Goal: Information Seeking & Learning: Understand process/instructions

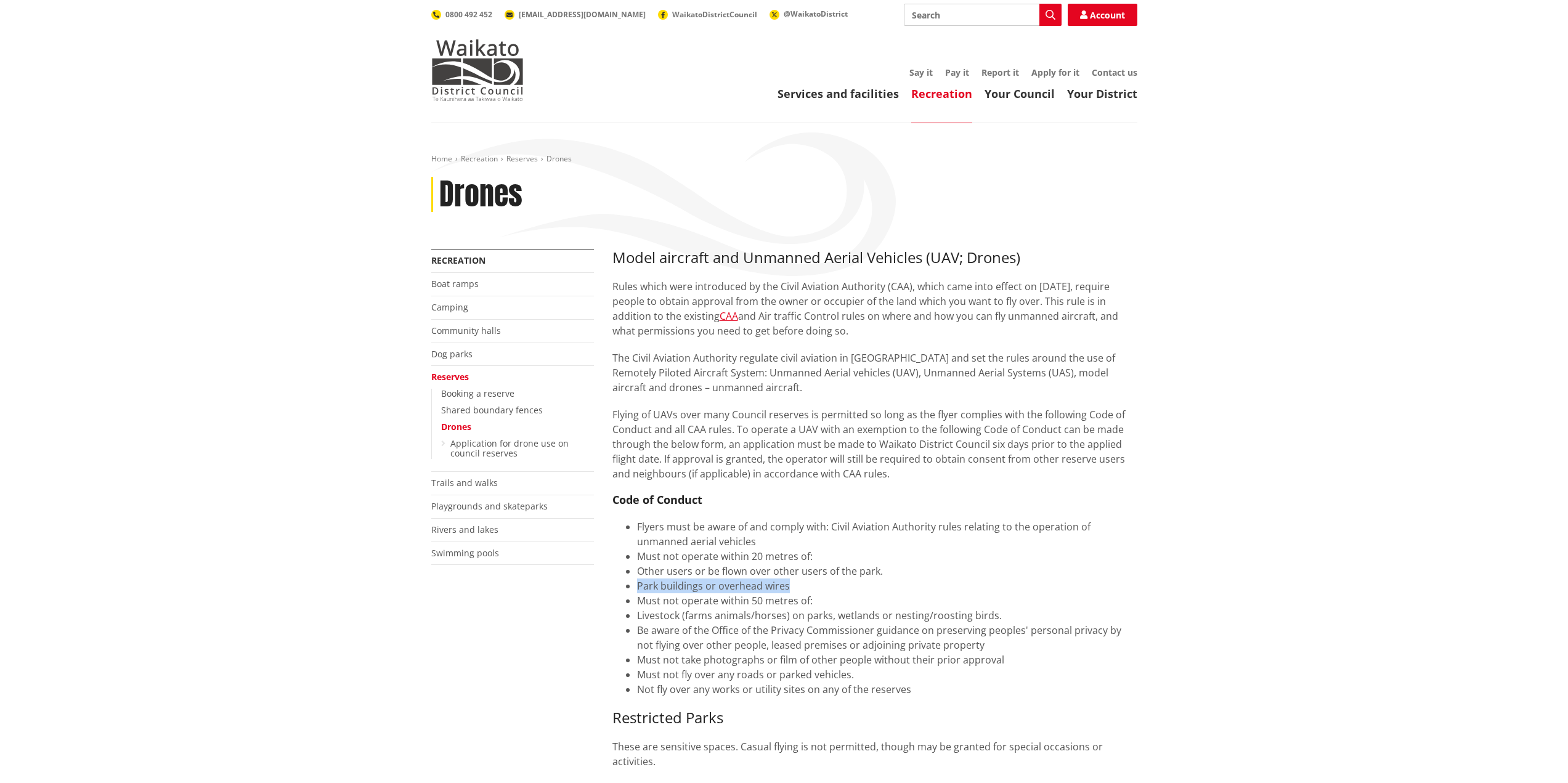
drag, startPoint x: 666, startPoint y: 585, endPoint x: 904, endPoint y: 588, distance: 238.0
click at [904, 588] on li "Park buildings or overhead wires" at bounding box center [887, 586] width 500 height 15
click at [772, 602] on li "Must not operate within 50 metres of:" at bounding box center [887, 600] width 500 height 15
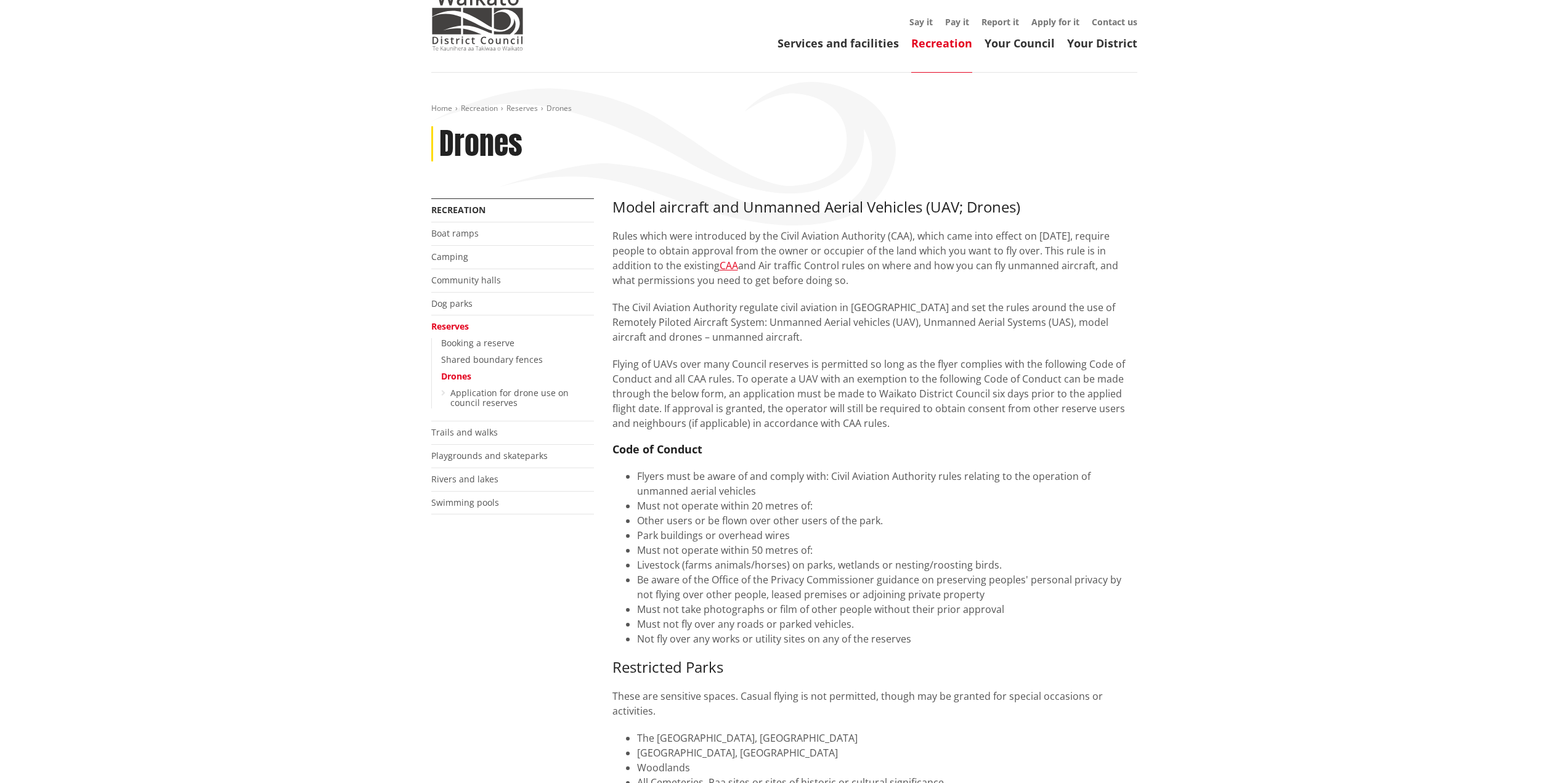
scroll to position [62, 0]
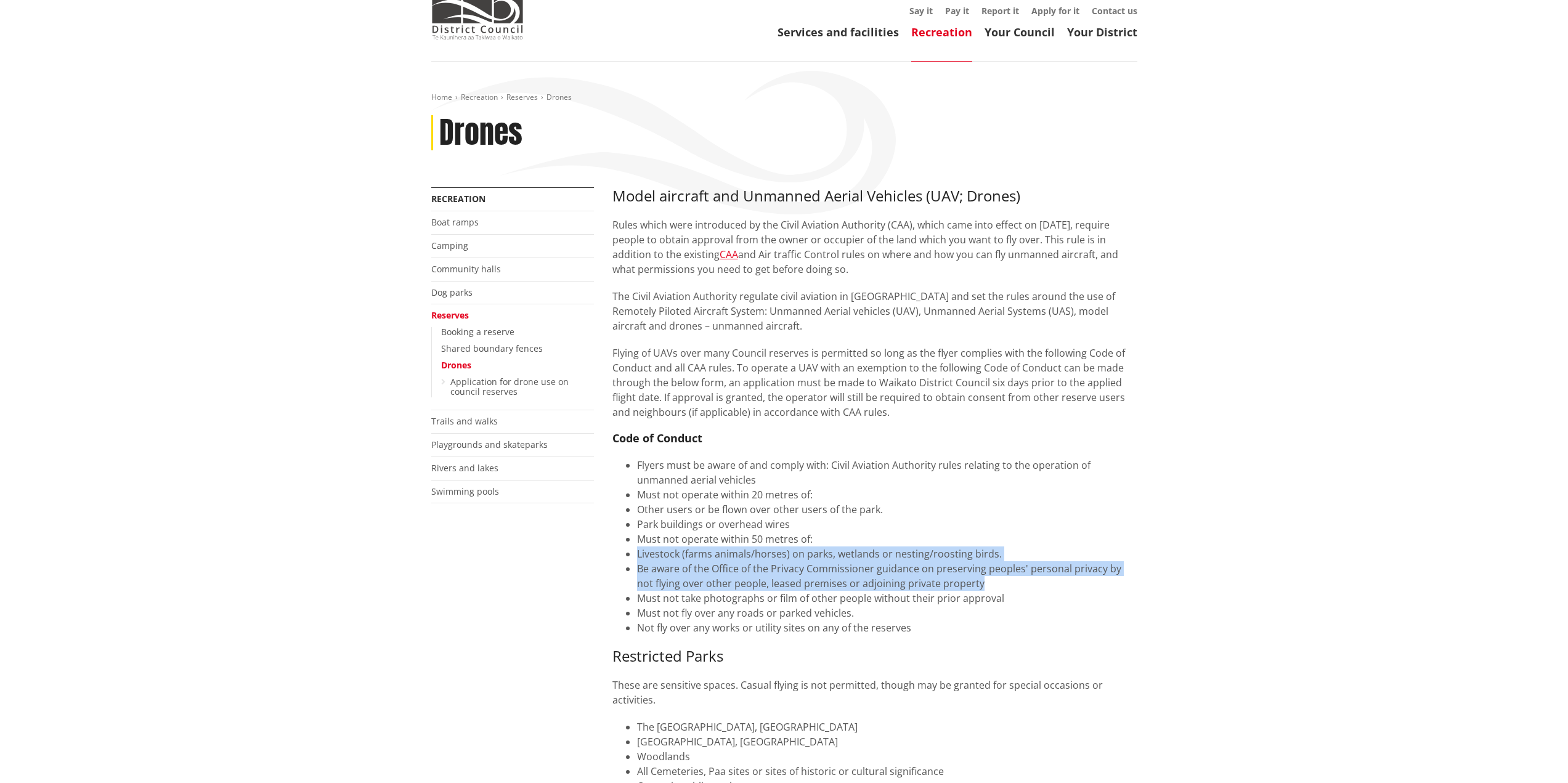
drag, startPoint x: 624, startPoint y: 549, endPoint x: 1134, endPoint y: 584, distance: 511.2
click at [1134, 584] on ul "Flyers must be aware of and comply with: Civil Aviation Authority rules relatin…" at bounding box center [874, 546] width 525 height 178
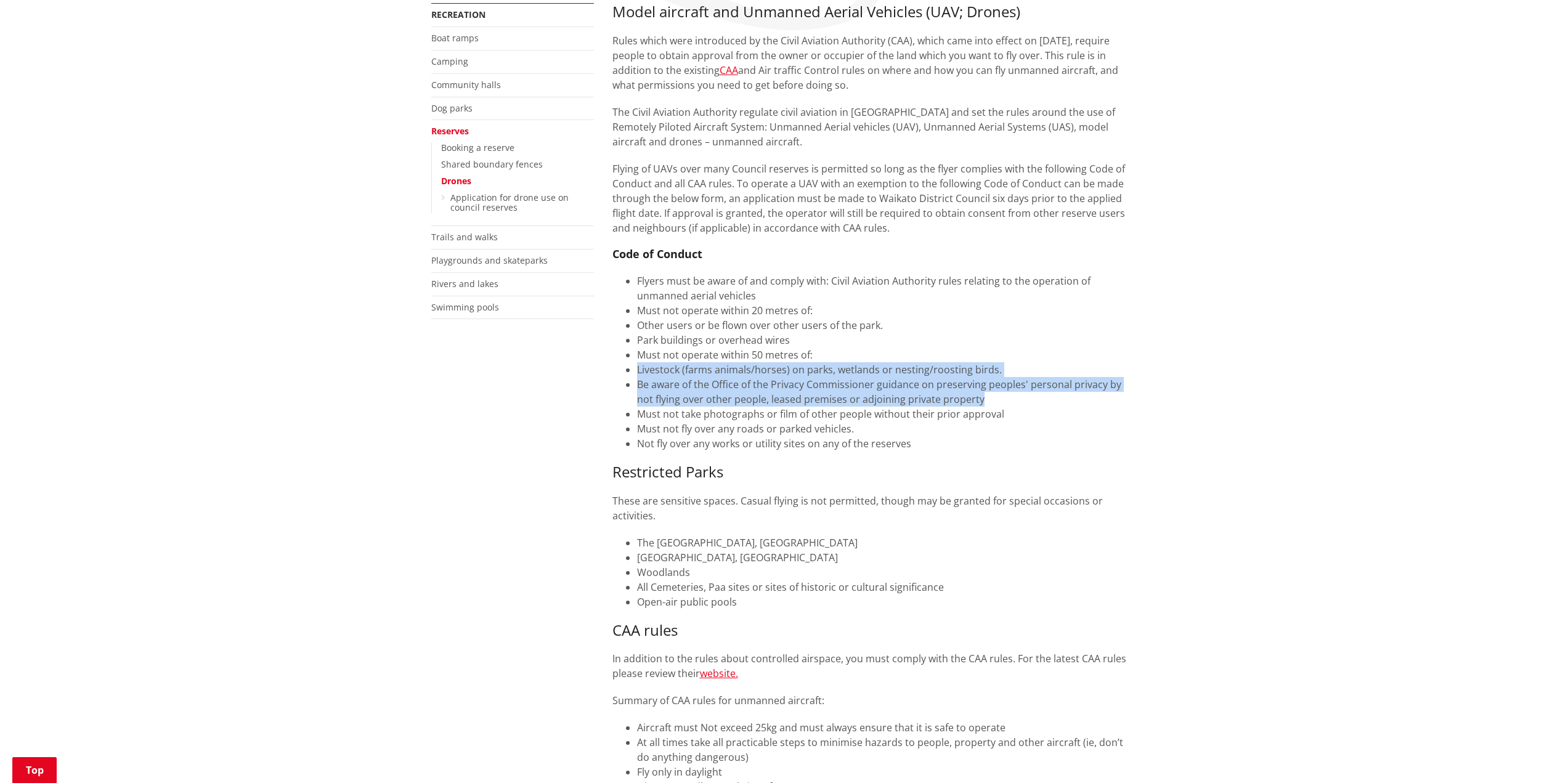
scroll to position [247, 0]
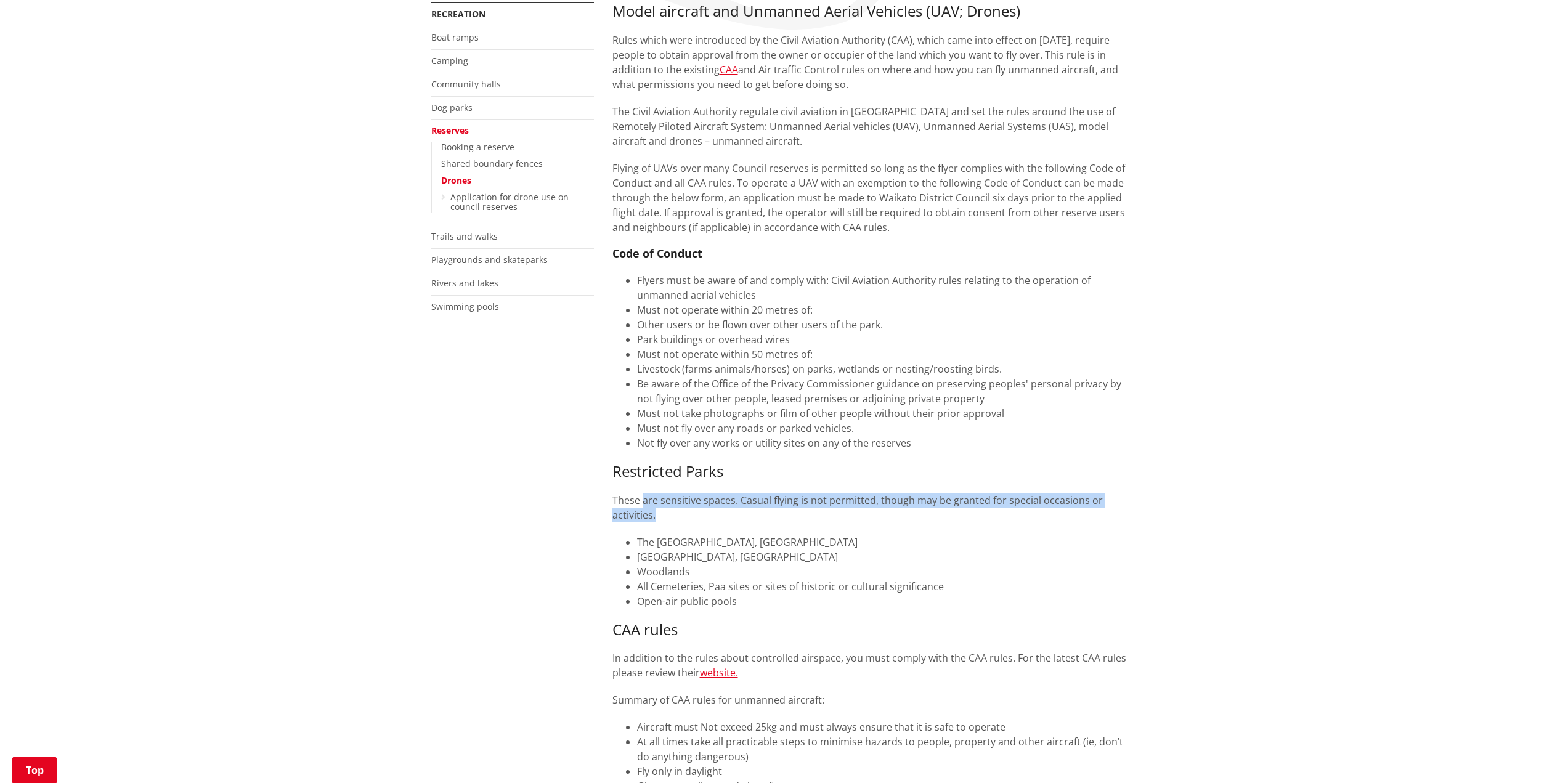
drag, startPoint x: 642, startPoint y: 501, endPoint x: 1042, endPoint y: 515, distance: 400.2
click at [1136, 507] on p "These are sensitive spaces. Casual flying is not permitted, though may be grant…" at bounding box center [874, 507] width 525 height 30
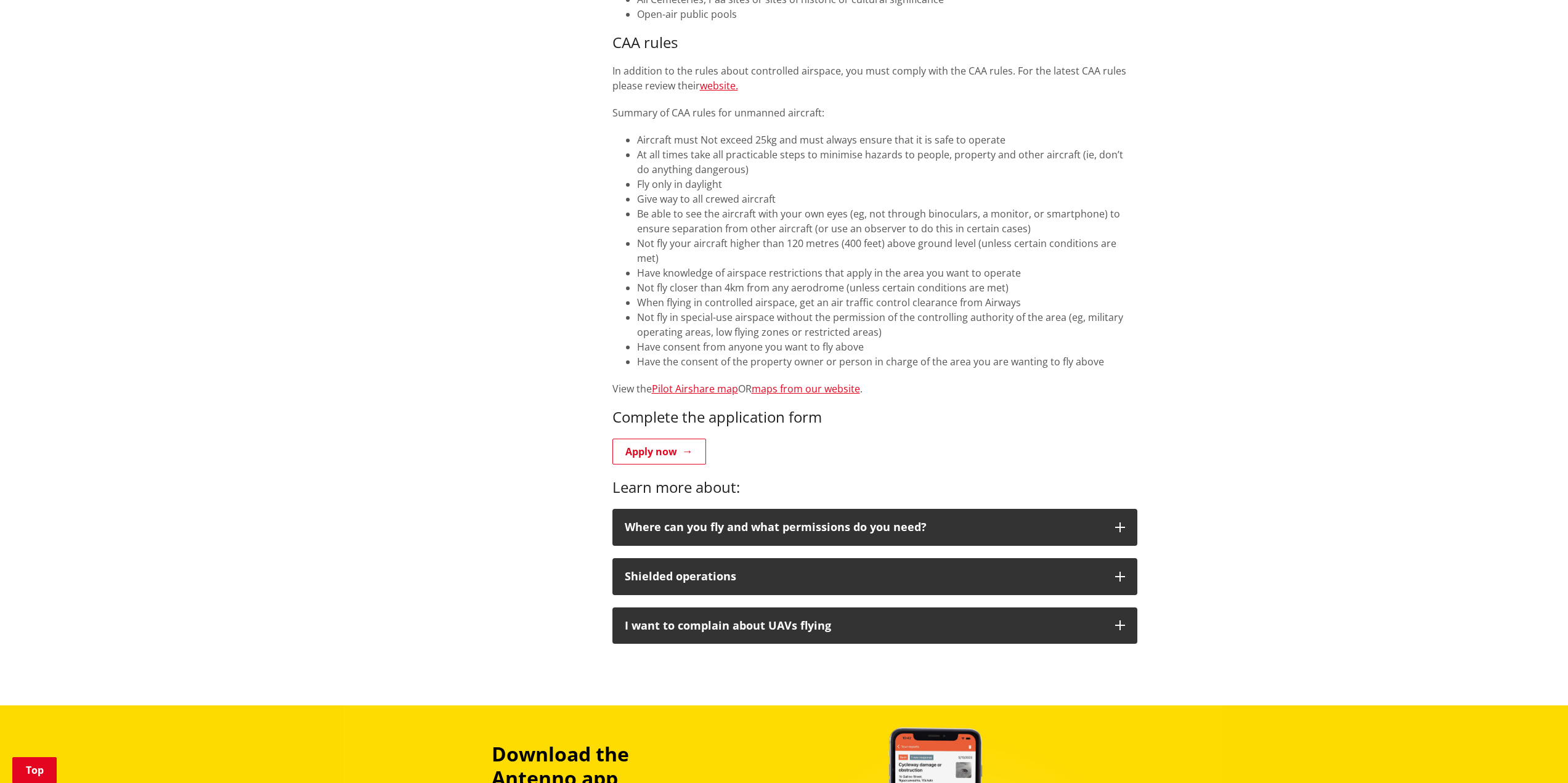
scroll to position [739, 0]
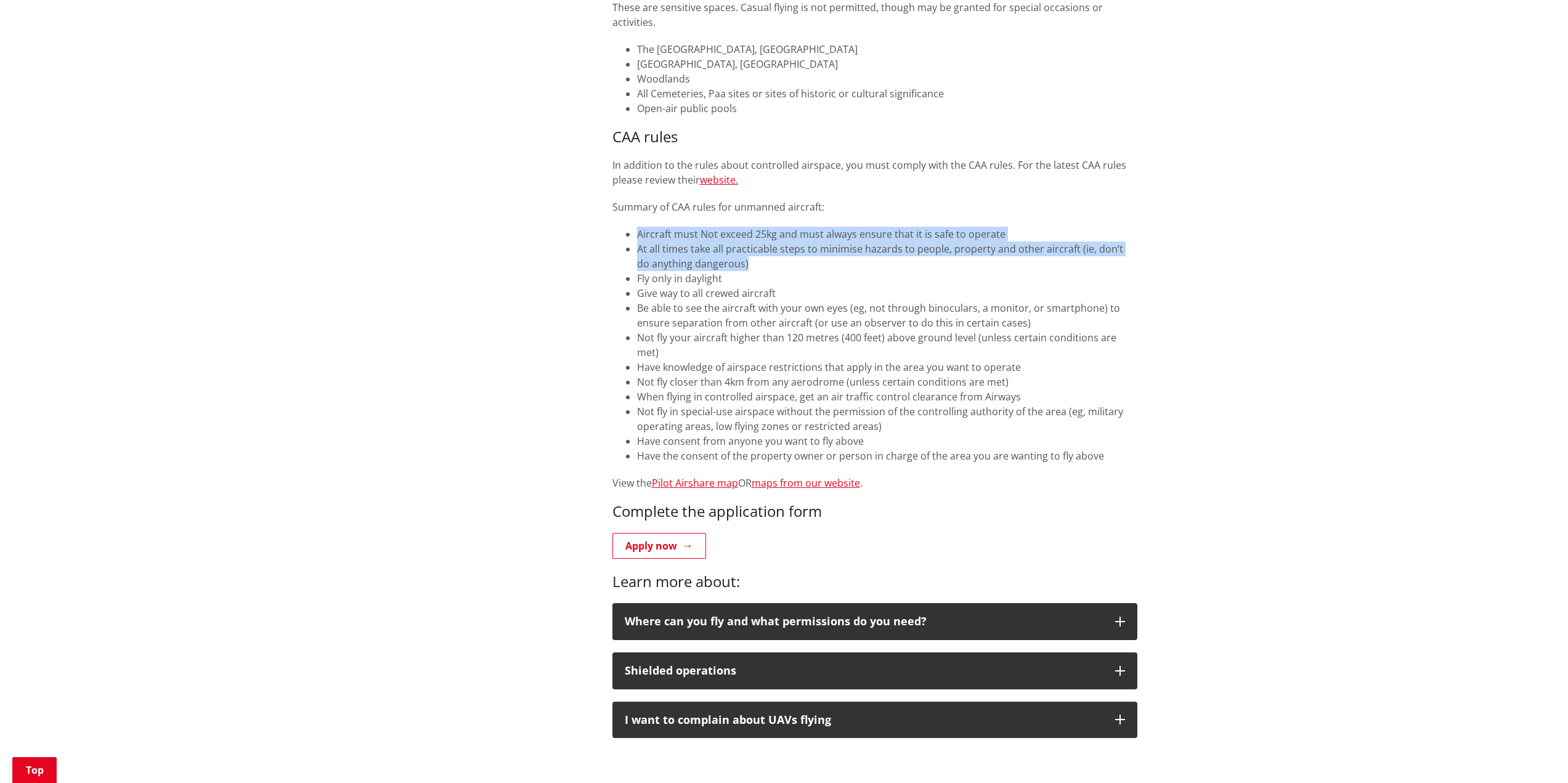
drag, startPoint x: 633, startPoint y: 229, endPoint x: 1192, endPoint y: 266, distance: 560.2
click at [1192, 266] on div "Home Recreation Reserves Drones Drones More from this section Recreation Boat r…" at bounding box center [784, 92] width 1568 height 1415
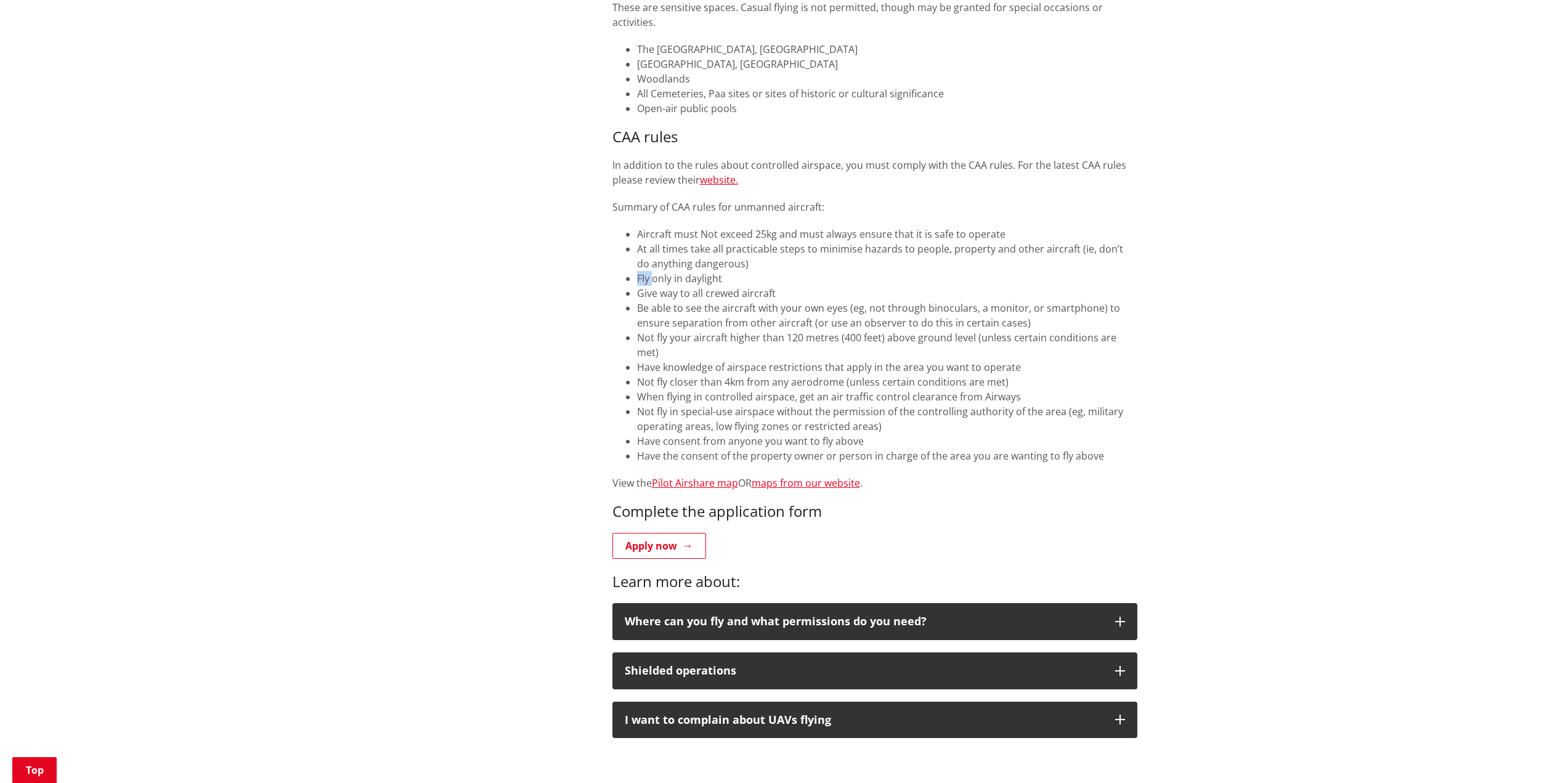
drag, startPoint x: 678, startPoint y: 270, endPoint x: 751, endPoint y: 269, distance: 73.0
click at [748, 270] on ul "Aircraft must Not exceed 25kg and must always ensure that it is safe to operate…" at bounding box center [874, 344] width 525 height 237
click at [694, 287] on li "Give way to all crewed aircraft" at bounding box center [887, 293] width 500 height 15
drag, startPoint x: 660, startPoint y: 286, endPoint x: 786, endPoint y: 283, distance: 126.0
click at [786, 283] on li "Fly only in daylight" at bounding box center [887, 278] width 500 height 15
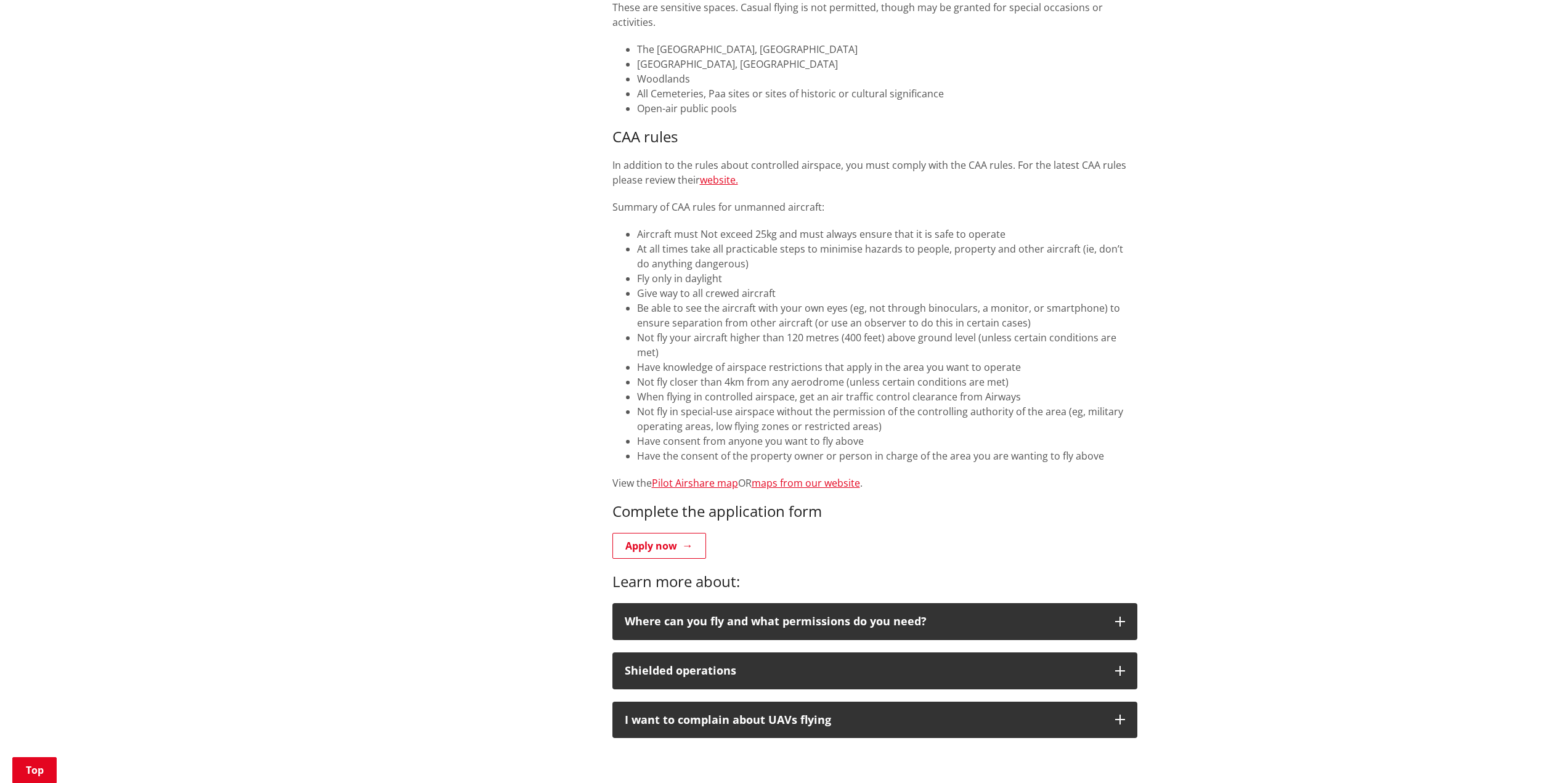
click at [702, 299] on li "Give way to all crewed aircraft" at bounding box center [887, 293] width 500 height 15
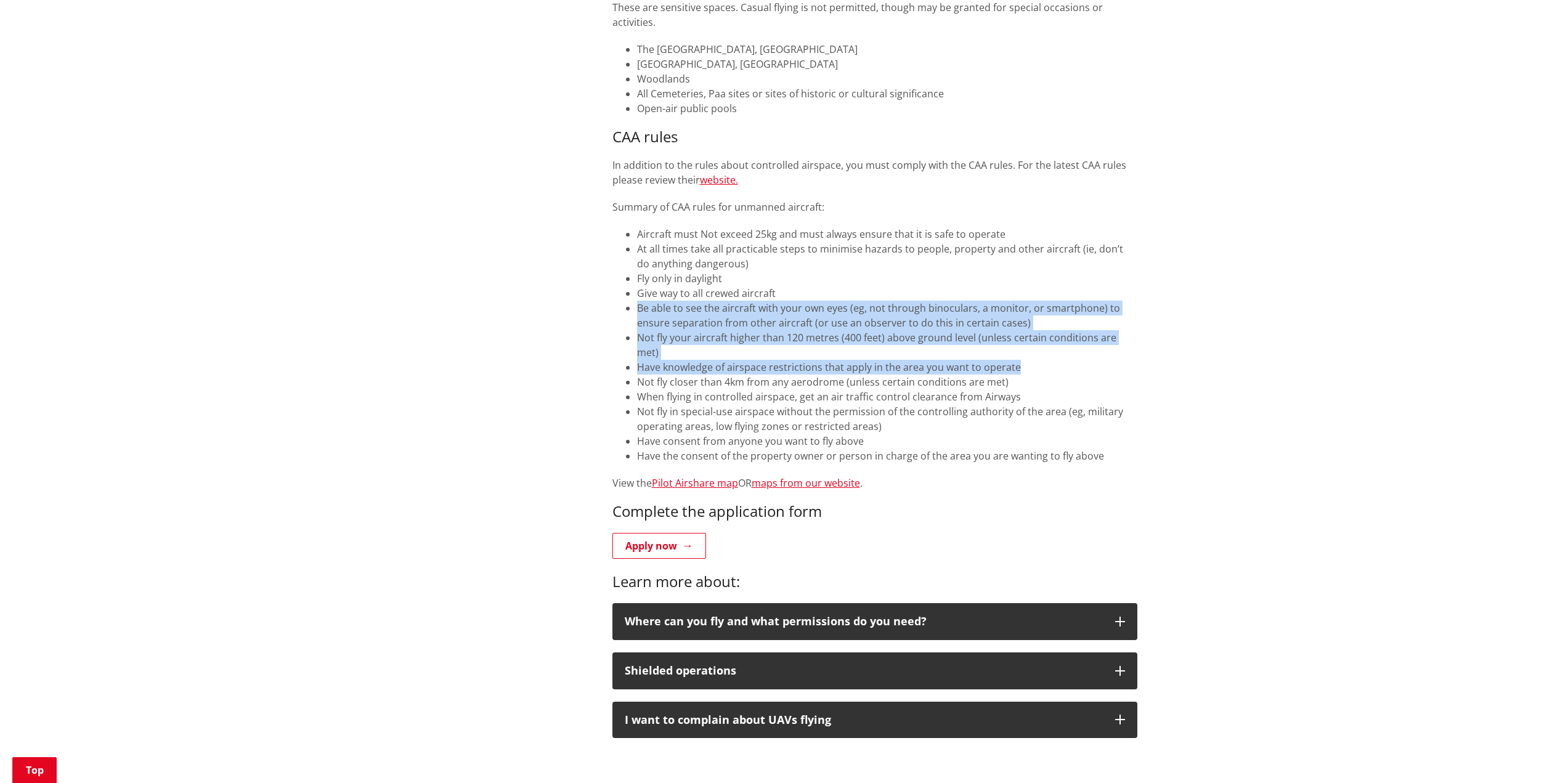
drag, startPoint x: 632, startPoint y: 302, endPoint x: 1150, endPoint y: 351, distance: 520.3
click at [1153, 347] on div "Home Recreation Reserves Drones Drones More from this section Recreation Boat r…" at bounding box center [784, 92] width 1568 height 1415
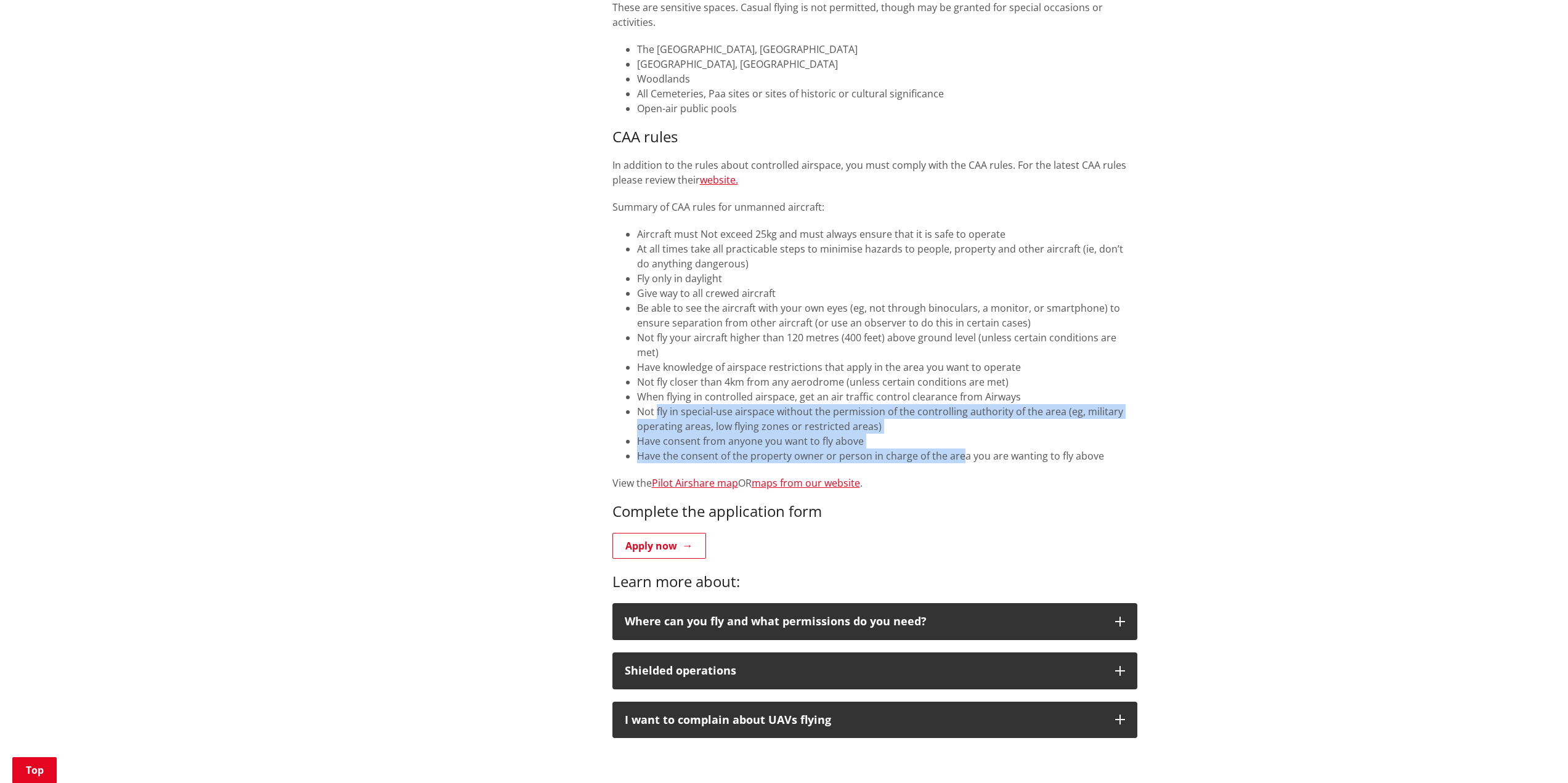
drag, startPoint x: 657, startPoint y: 395, endPoint x: 958, endPoint y: 437, distance: 303.9
click at [957, 437] on ul "Aircraft must Not exceed 25kg and must always ensure that it is safe to operate…" at bounding box center [874, 344] width 525 height 237
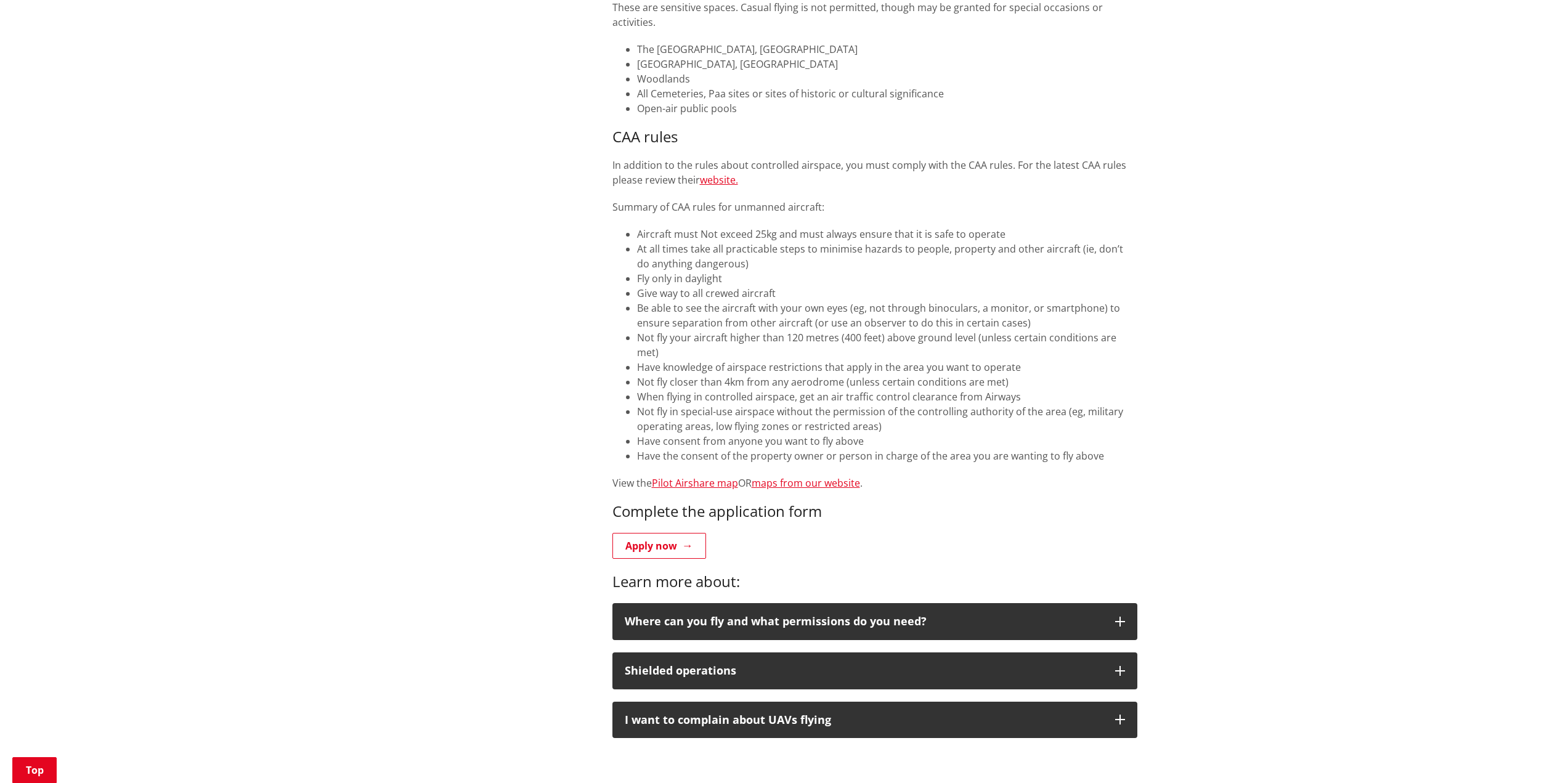
click at [984, 448] on li "Have the consent of the property owner or person in charge of the area you are …" at bounding box center [887, 456] width 500 height 15
drag, startPoint x: 849, startPoint y: 447, endPoint x: 1096, endPoint y: 458, distance: 247.2
click at [1096, 458] on div "Model aircraft and Unmanned Aerial Vehicles (UAV; Drones) Rules which were intr…" at bounding box center [874, -1] width 525 height 980
click at [1098, 448] on li "Have the consent of the property owner or person in charge of the area you are …" at bounding box center [887, 456] width 500 height 15
drag, startPoint x: 1096, startPoint y: 434, endPoint x: 638, endPoint y: 435, distance: 458.0
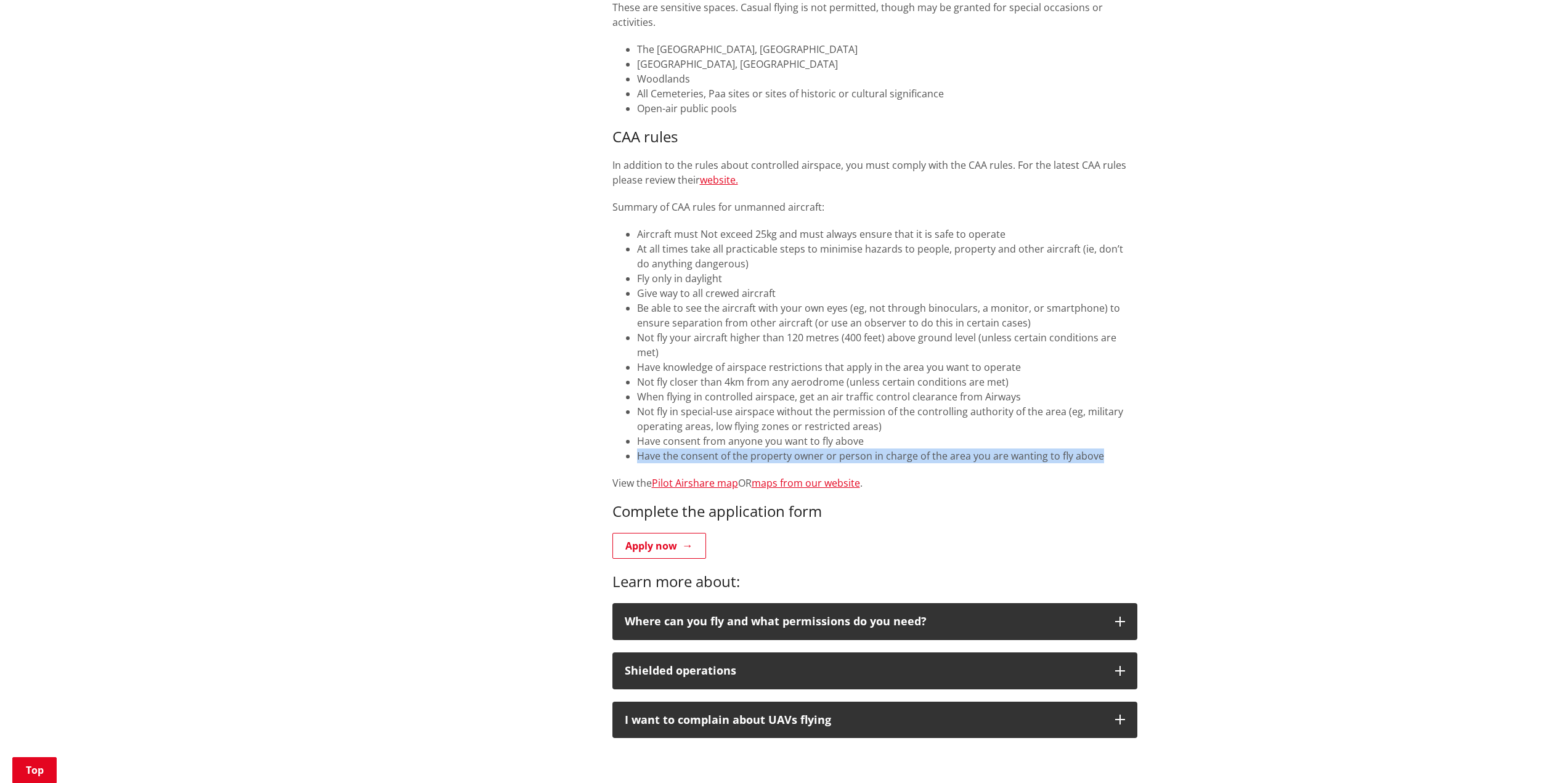
click at [638, 448] on li "Have the consent of the property owner or person in charge of the area you are …" at bounding box center [887, 456] width 500 height 15
click at [768, 413] on li "Not fly in special-use airspace without the permission of the controlling autho…" at bounding box center [887, 418] width 500 height 30
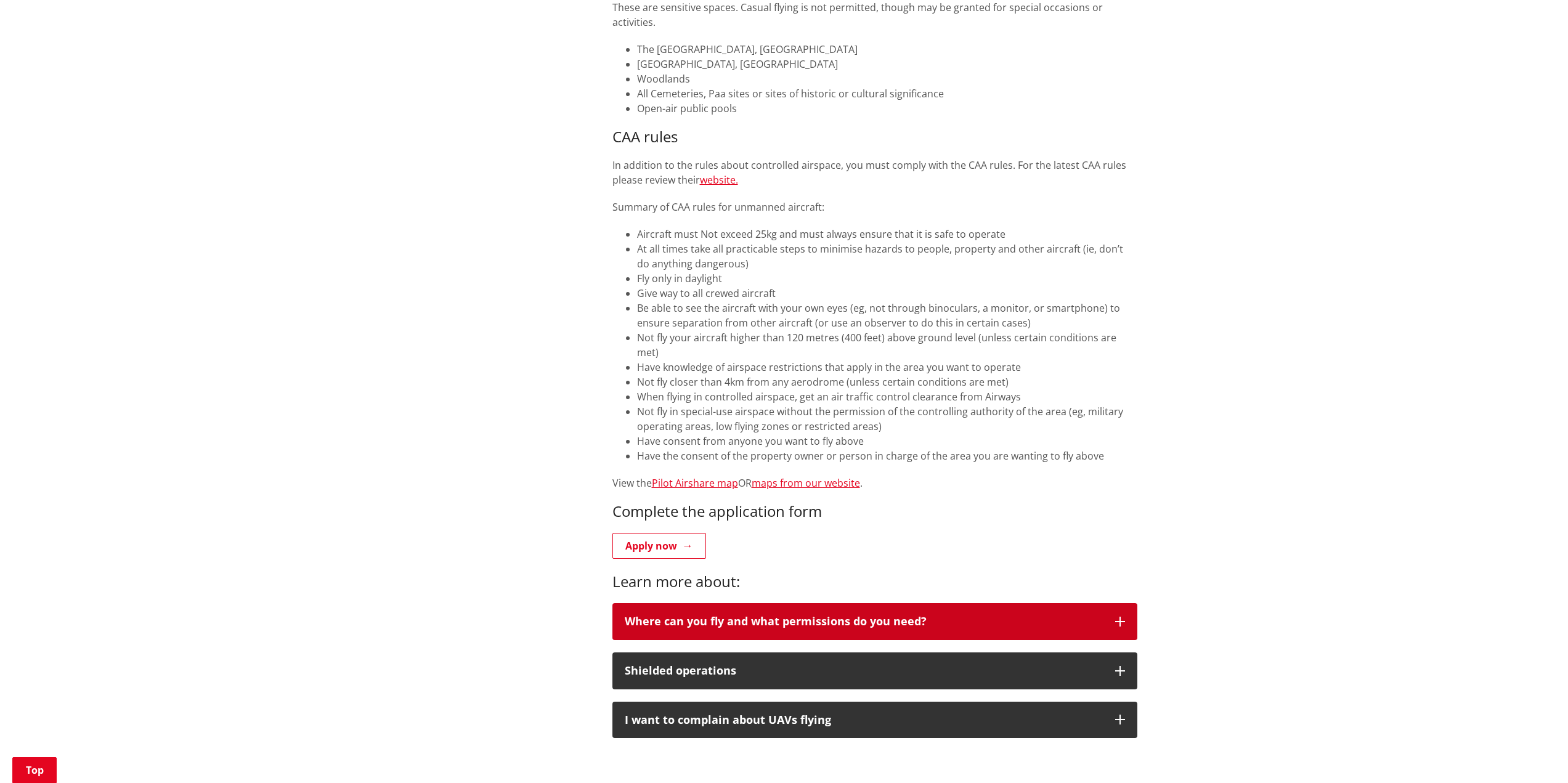
click at [802, 621] on button "Where can you fly and what permissions do you need?" at bounding box center [874, 621] width 525 height 37
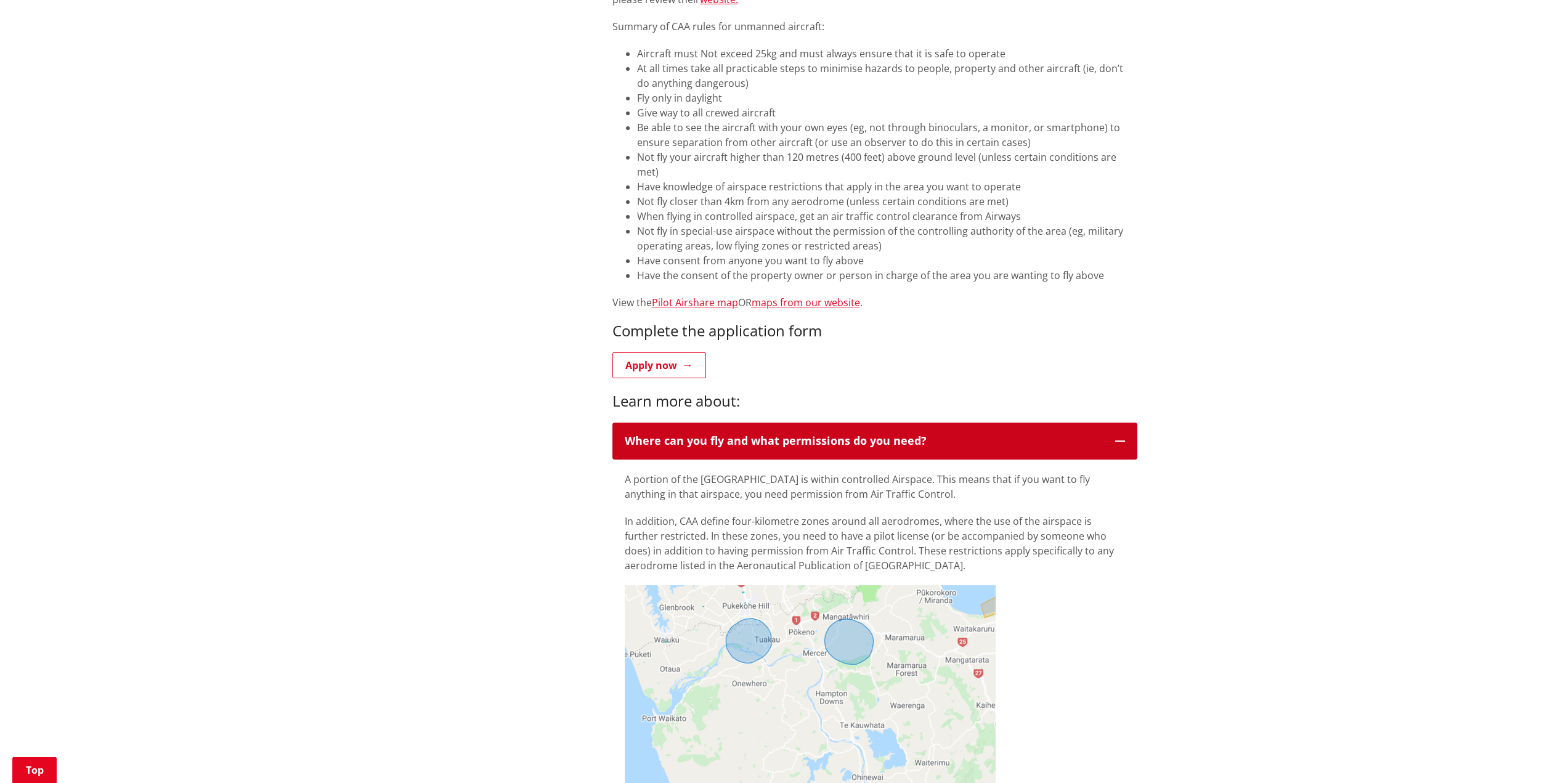
scroll to position [985, 0]
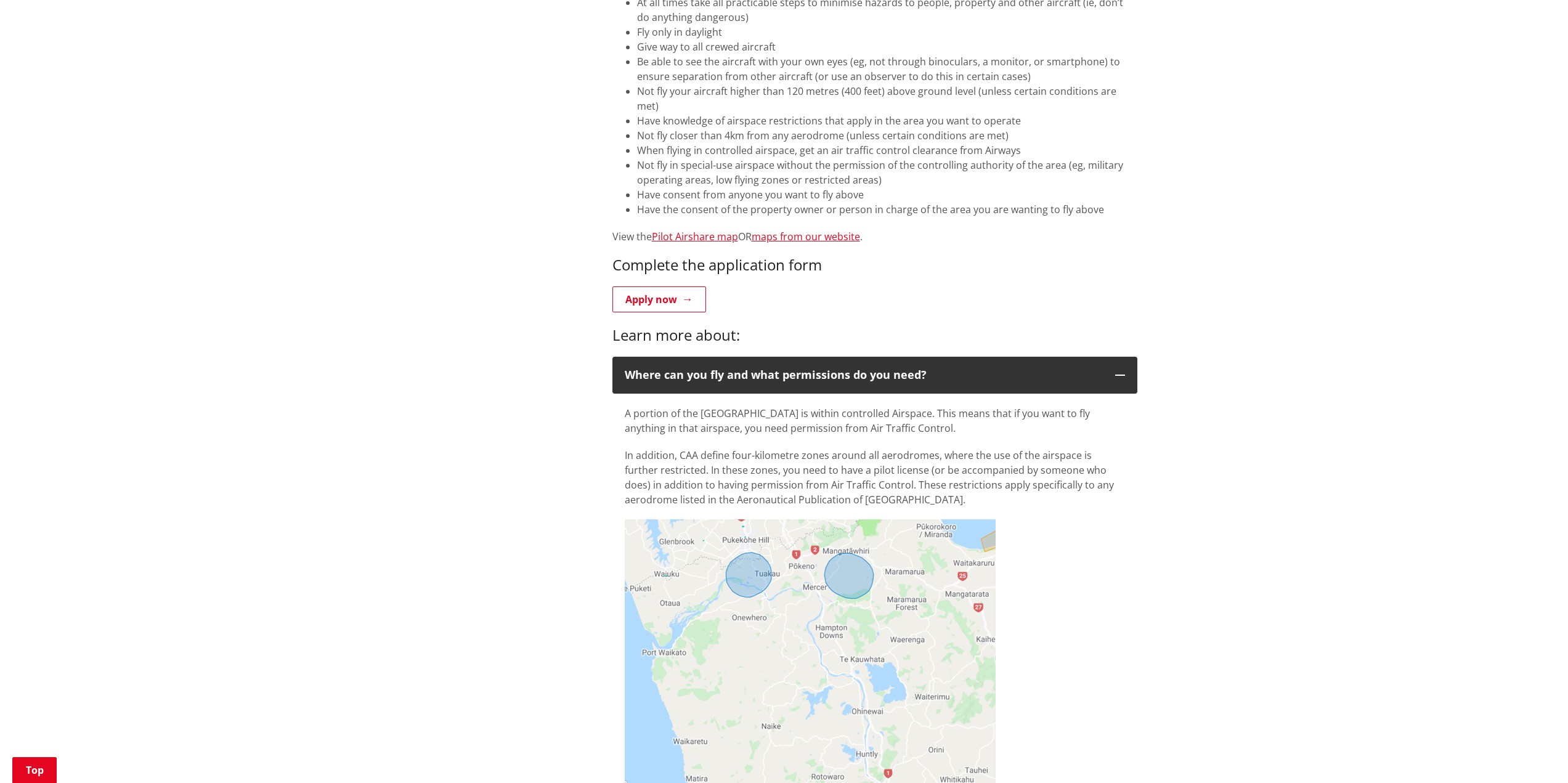
click at [789, 448] on p "In addition, CAA define four-kilometre zones around all aerodromes, where the u…" at bounding box center [874, 477] width 500 height 59
click at [794, 474] on p "In addition, CAA define four-kilometre zones around all aerodromes, where the u…" at bounding box center [874, 477] width 500 height 59
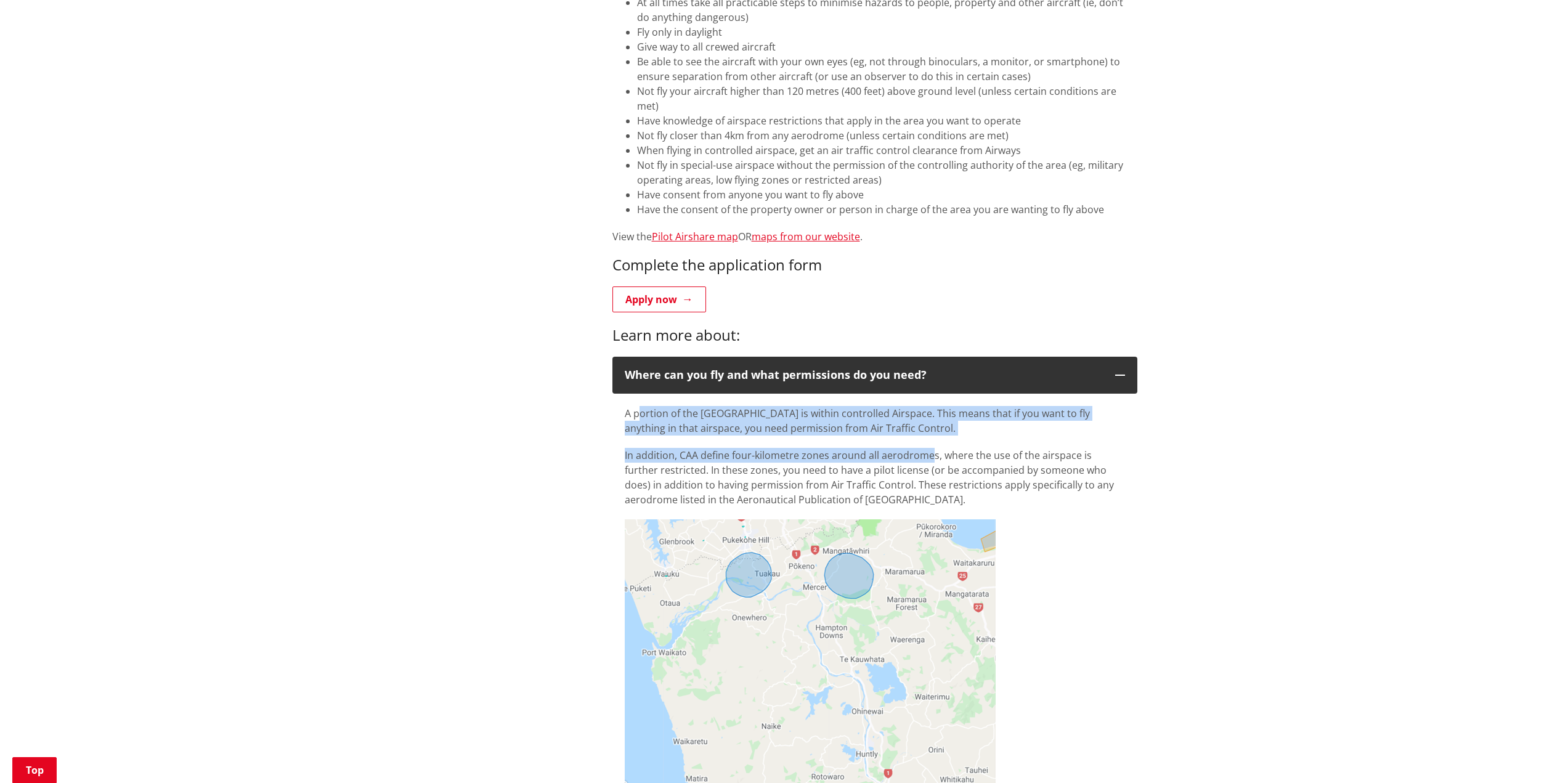
drag, startPoint x: 638, startPoint y: 400, endPoint x: 933, endPoint y: 426, distance: 296.1
click at [933, 426] on div "A portion of the [GEOGRAPHIC_DATA] is within controlled Airspace. This means th…" at bounding box center [874, 456] width 500 height 101
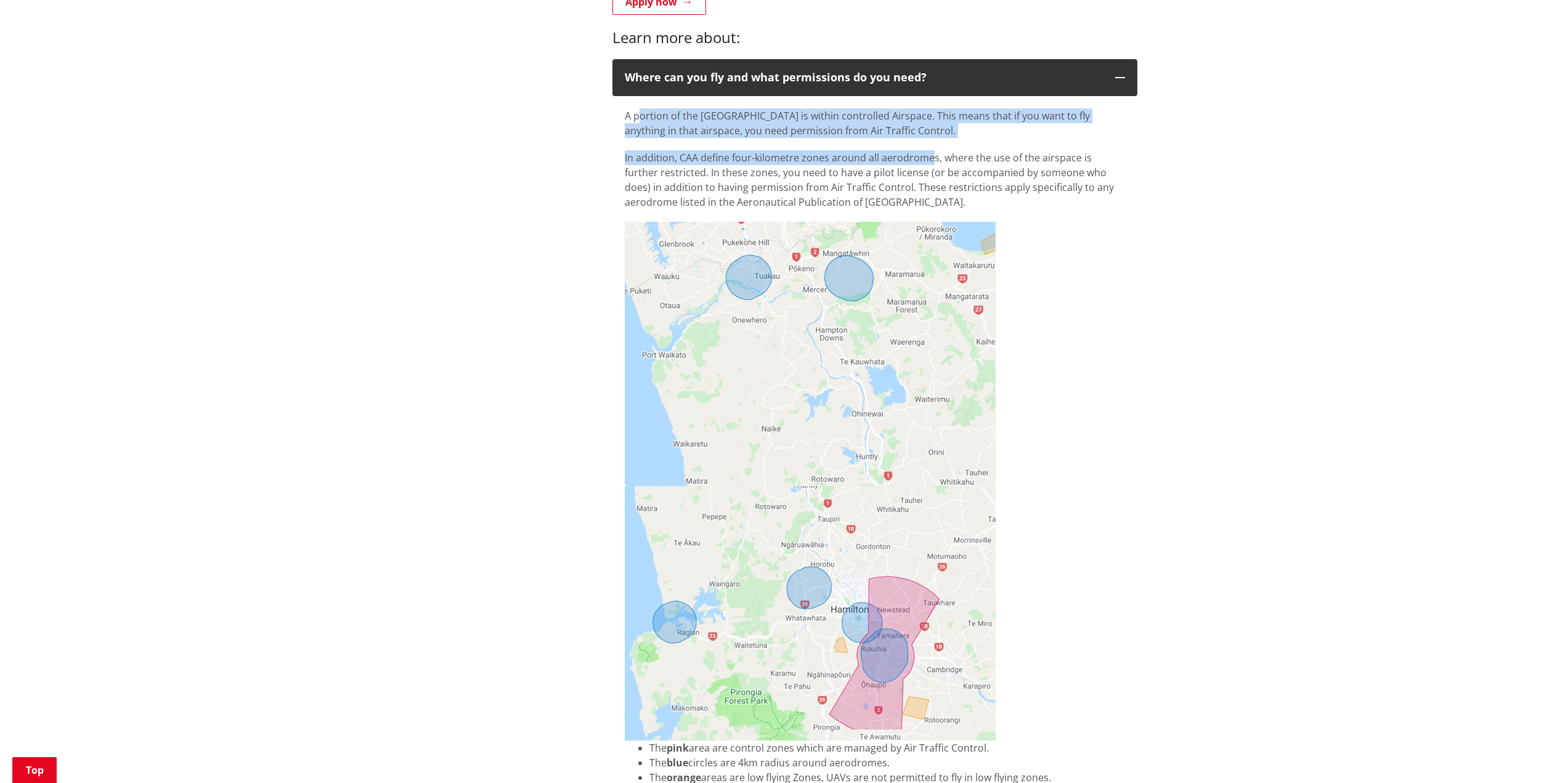
scroll to position [1293, 0]
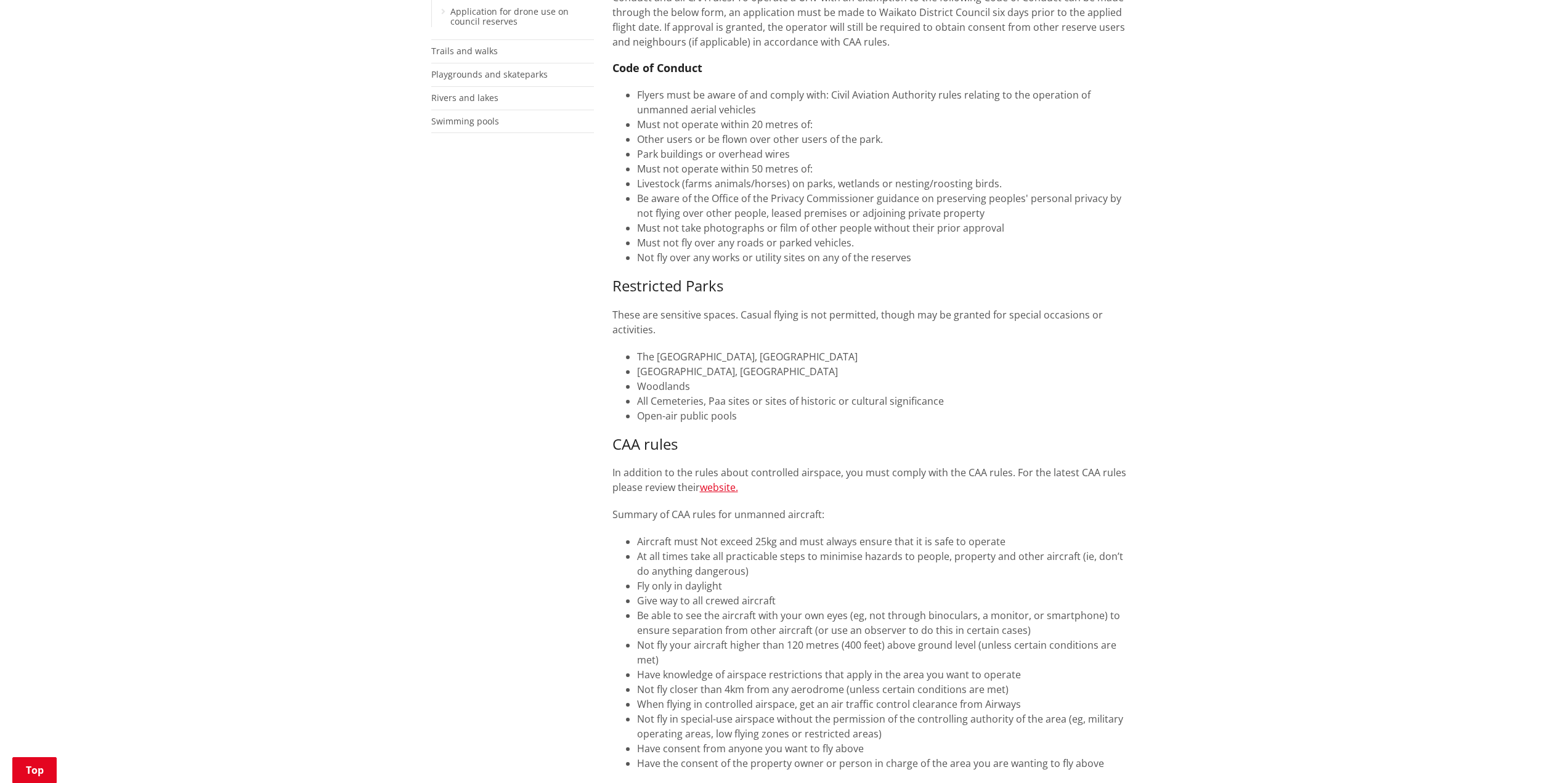
scroll to position [431, 0]
drag, startPoint x: 507, startPoint y: 306, endPoint x: 516, endPoint y: 277, distance: 30.4
